Goal: Task Accomplishment & Management: Use online tool/utility

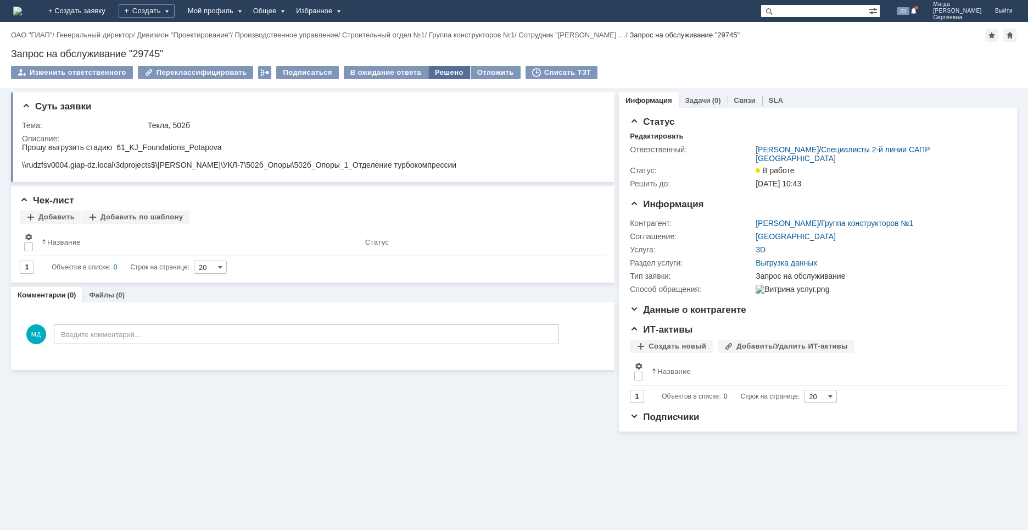
click at [441, 75] on div "Решено" at bounding box center [449, 72] width 42 height 13
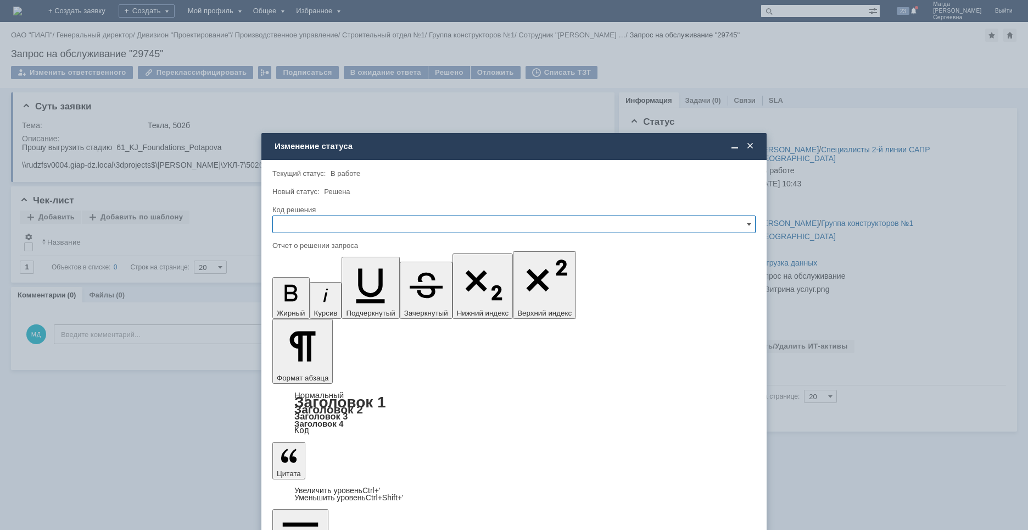
click at [338, 230] on input "text" at bounding box center [513, 224] width 483 height 18
click at [297, 299] on span "Решено" at bounding box center [514, 298] width 469 height 9
type input "Решено"
